Goal: Task Accomplishment & Management: Use online tool/utility

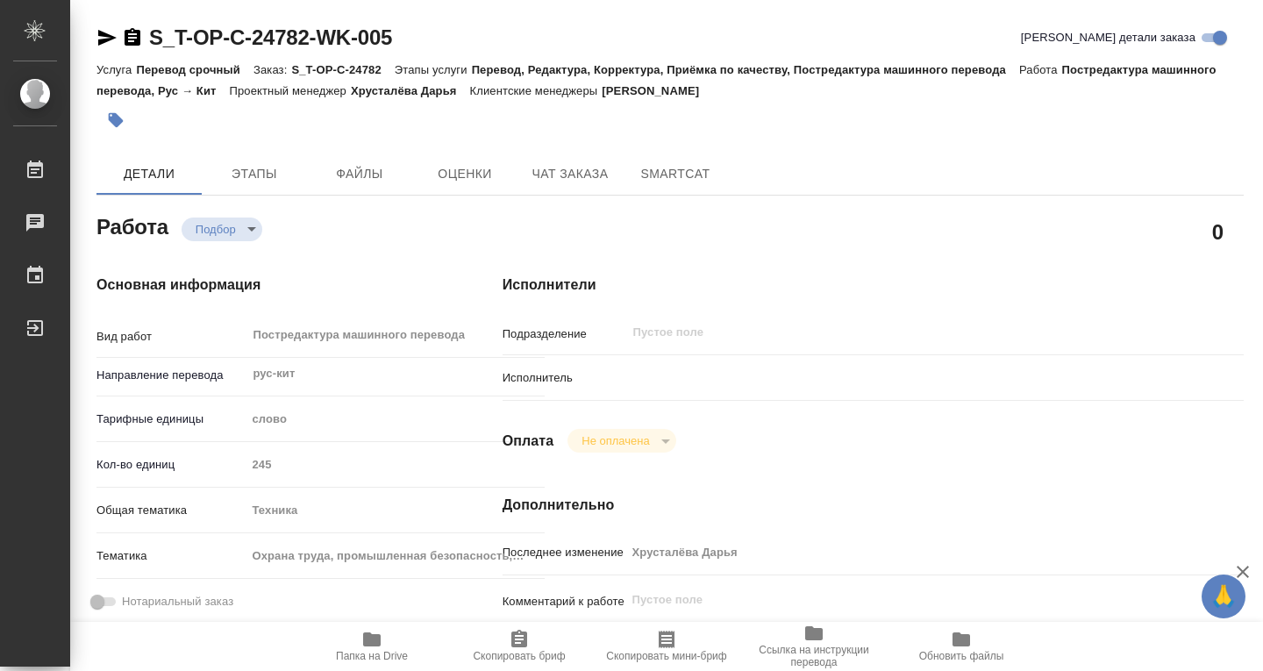
type textarea "x"
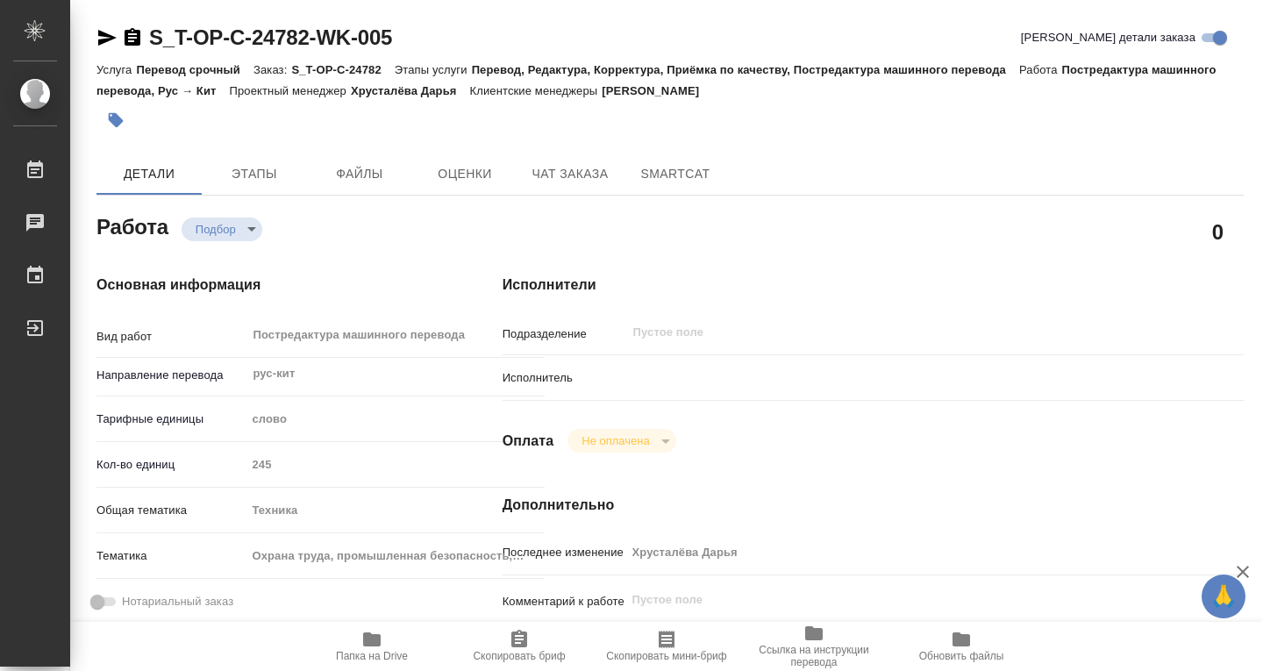
type textarea "x"
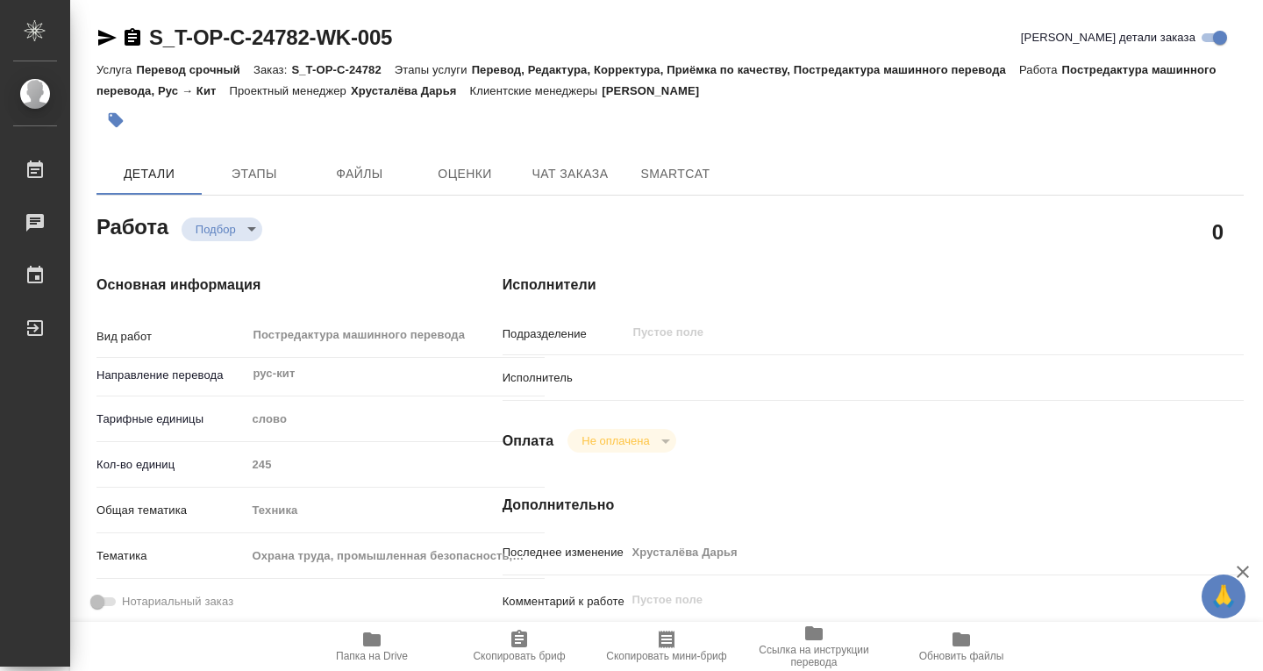
type textarea "x"
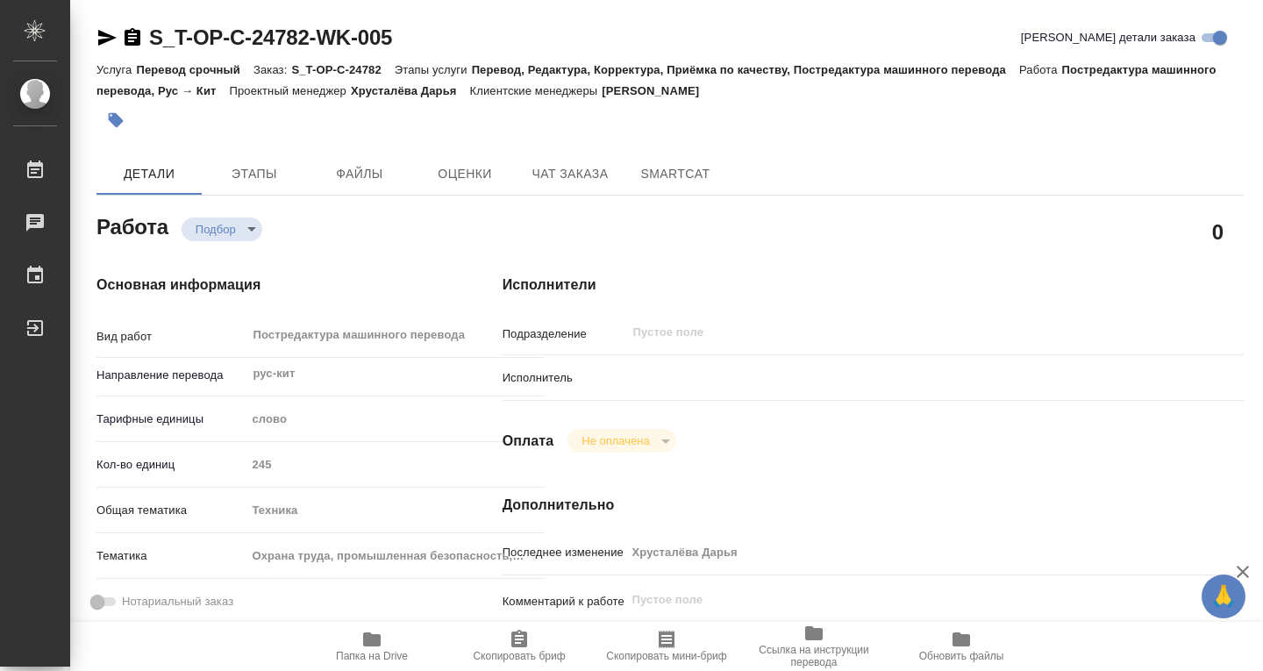
type textarea "x"
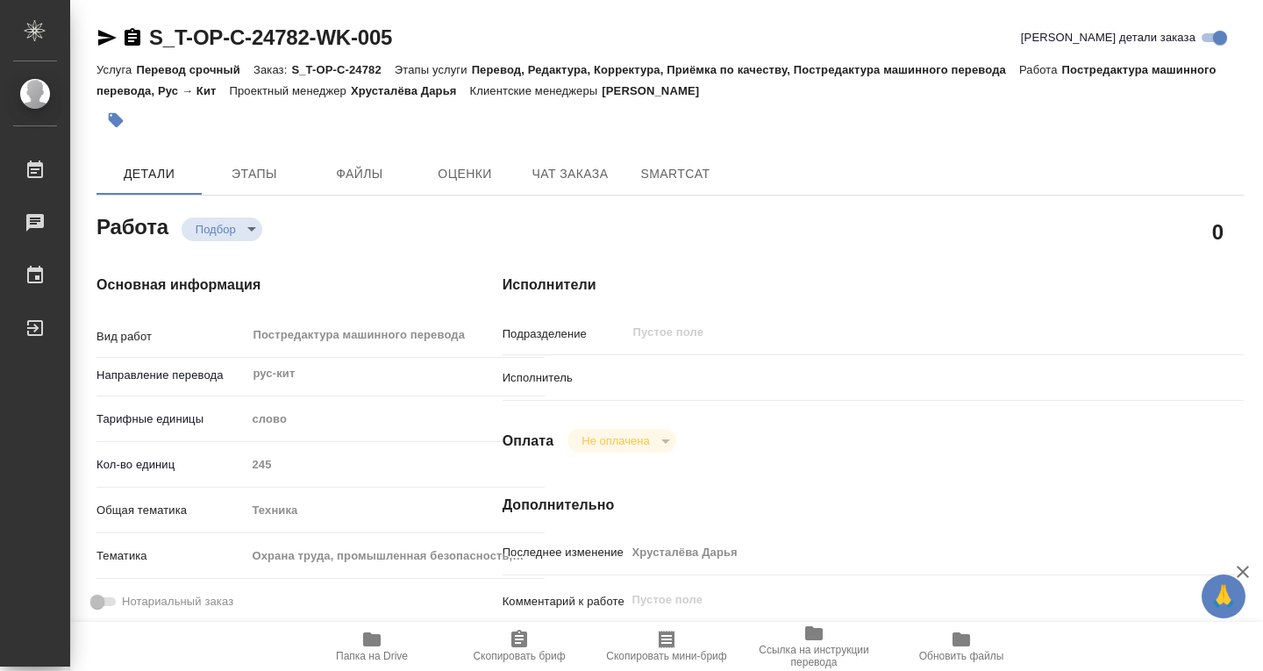
type textarea "x"
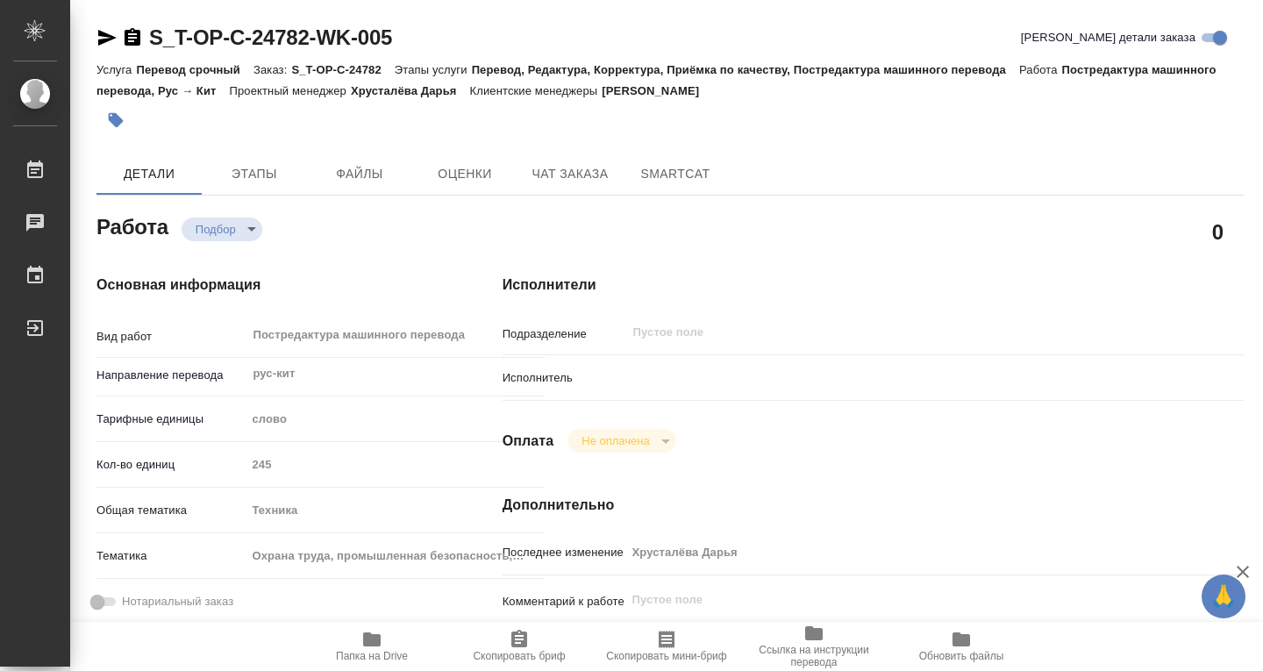
scroll to position [351, 0]
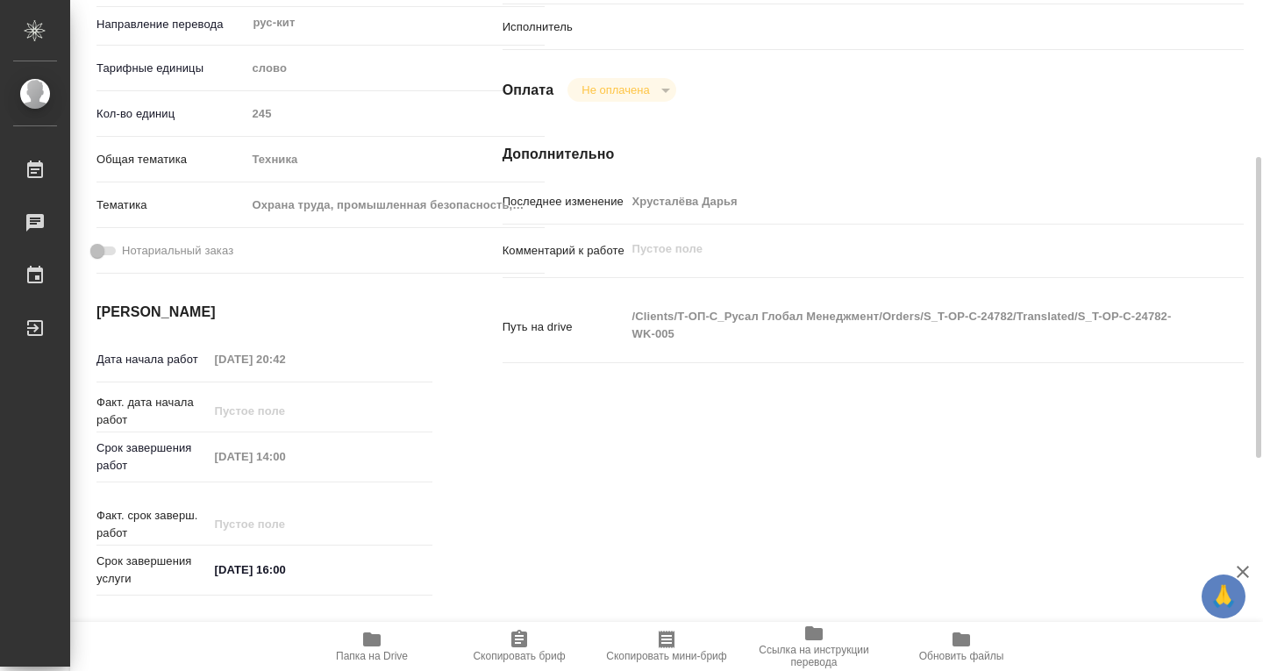
type textarea "x"
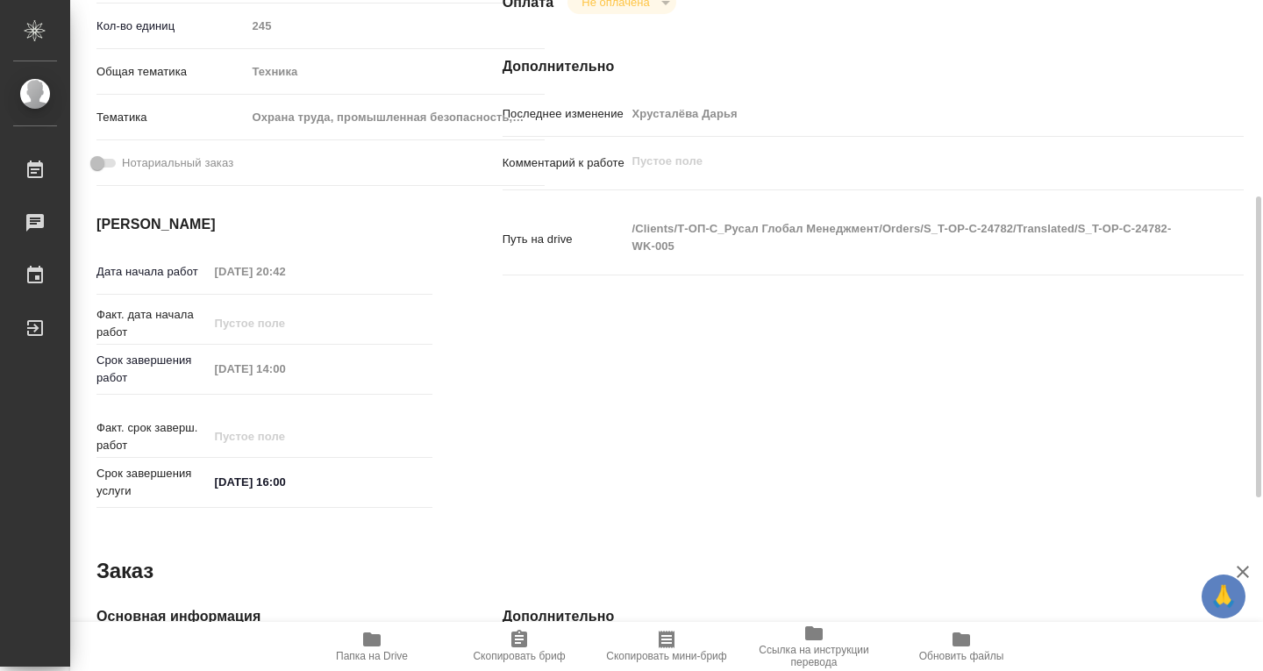
scroll to position [175, 0]
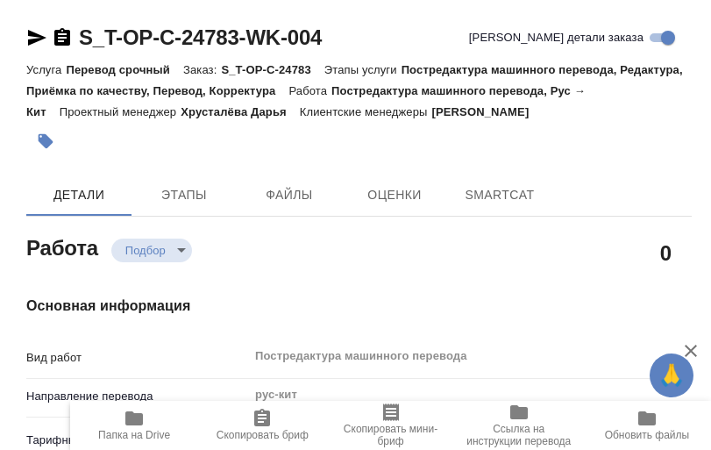
type textarea "x"
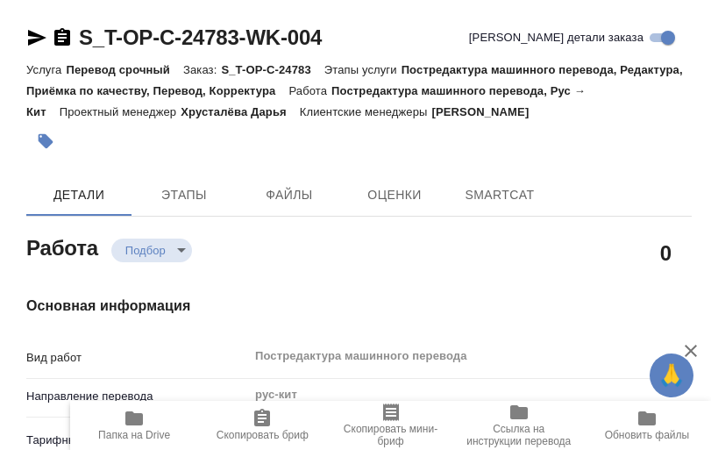
type textarea "x"
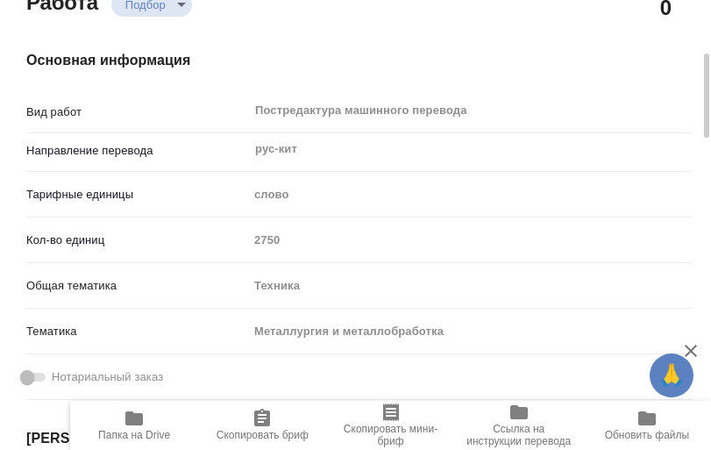
scroll to position [253, 0]
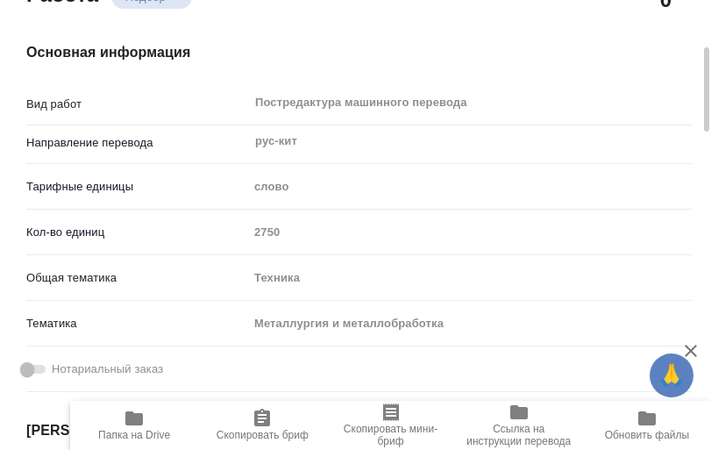
type textarea "x"
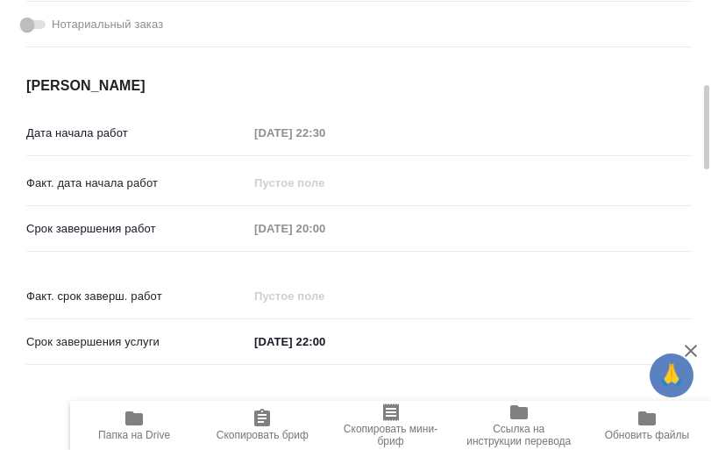
scroll to position [612, 0]
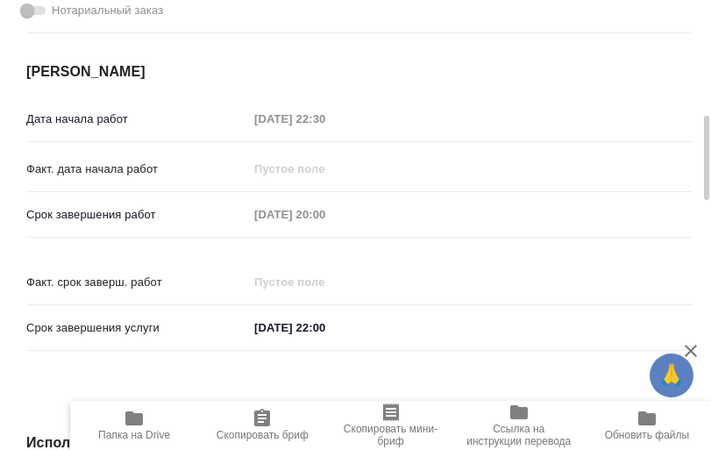
type textarea "x"
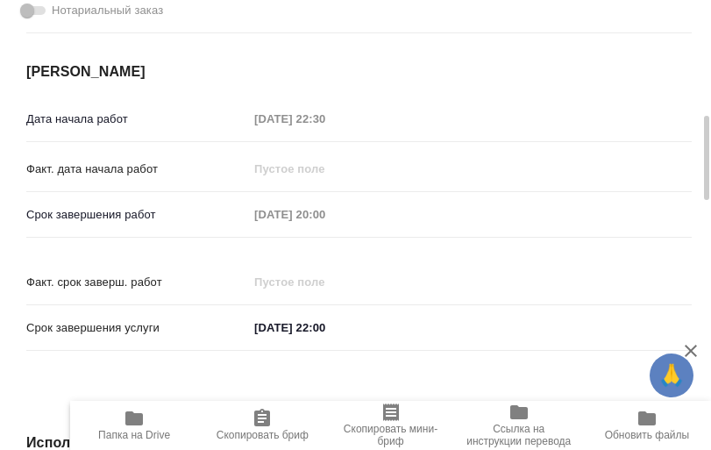
type textarea "x"
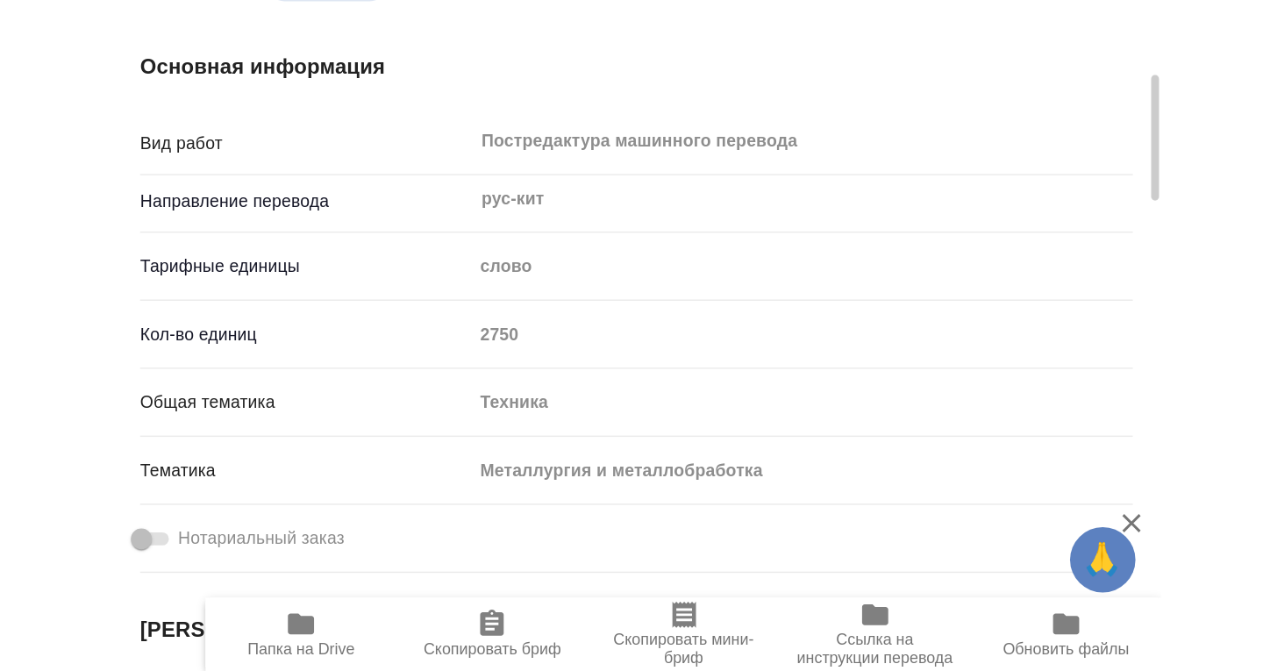
scroll to position [262, 0]
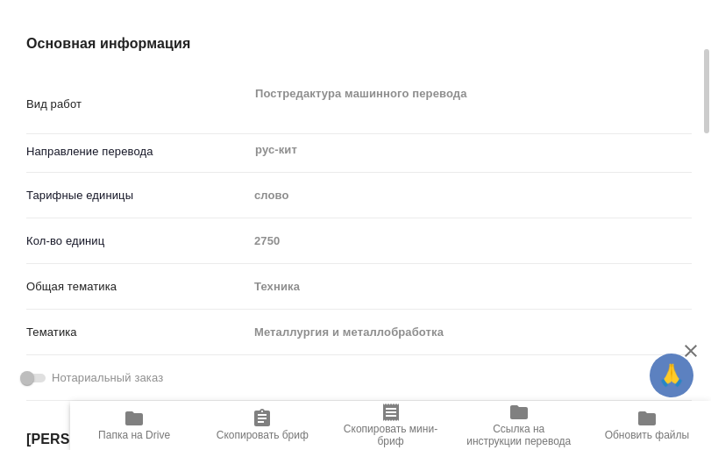
type textarea "x"
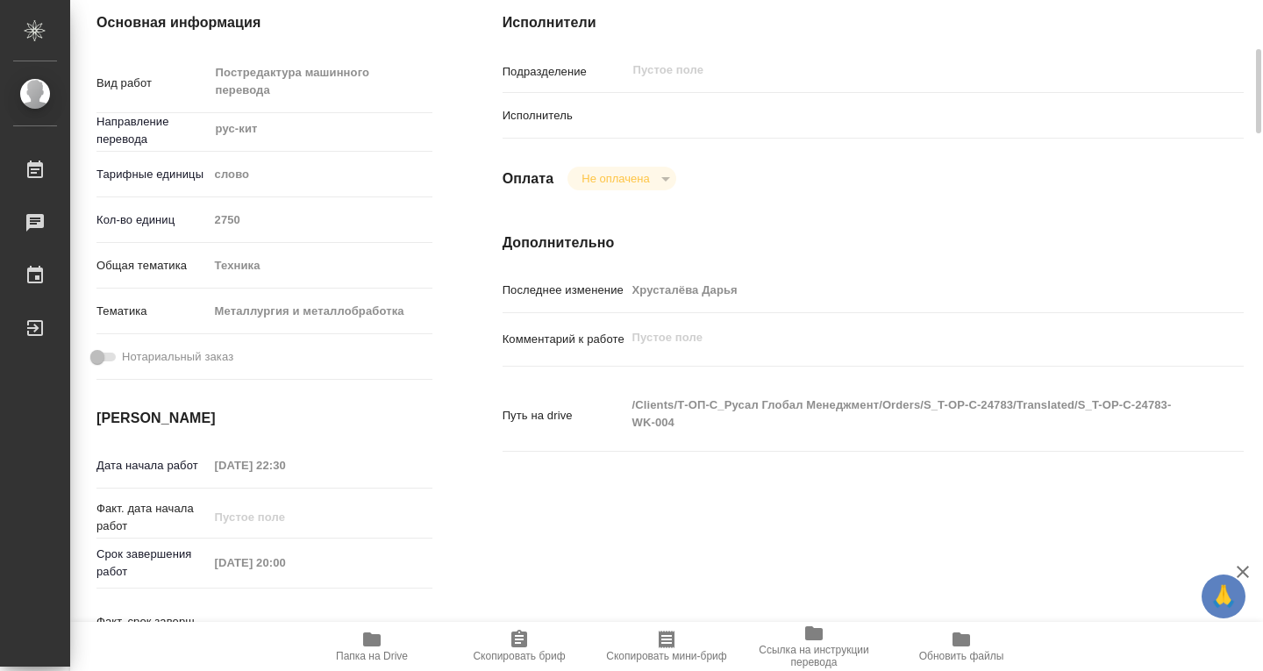
type textarea "x"
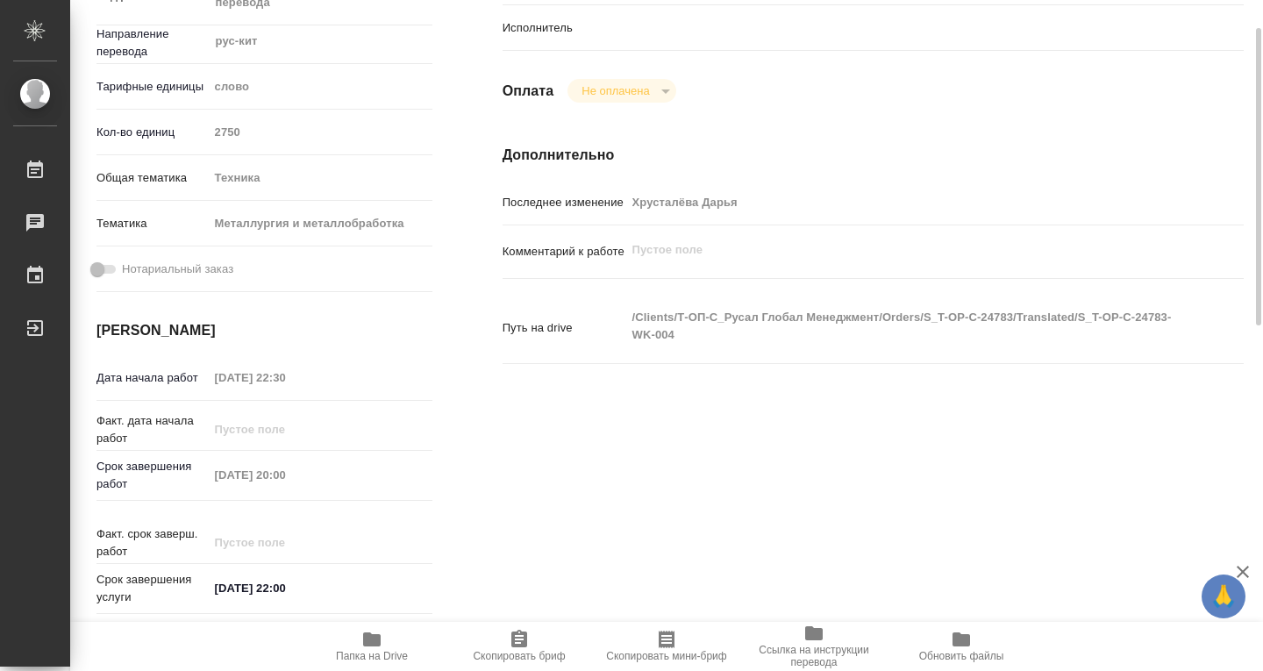
scroll to position [174, 0]
